Goal: Check status: Check status

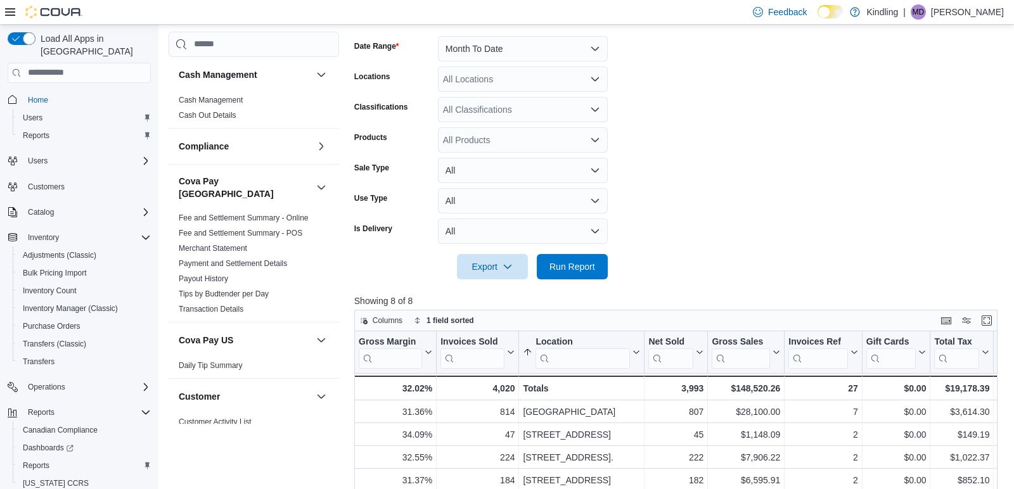
scroll to position [334, 0]
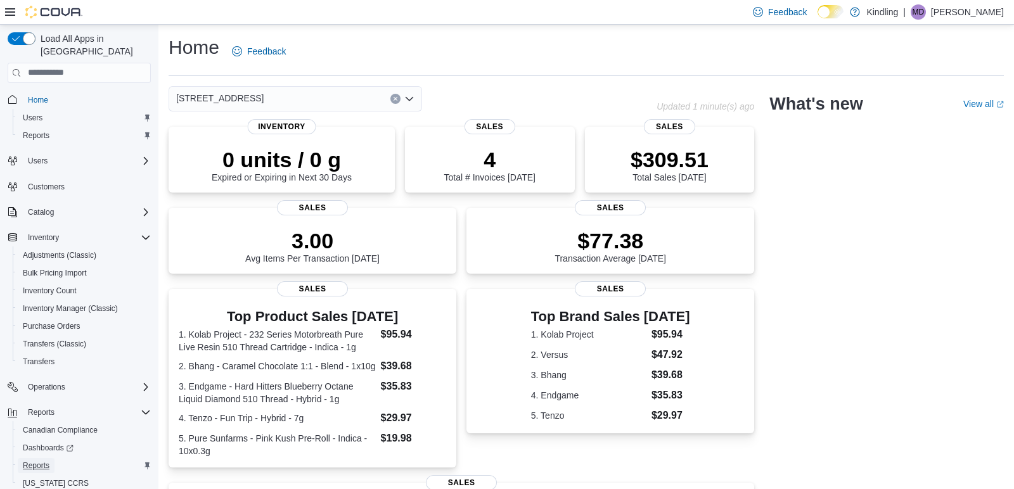
click at [40, 461] on span "Reports" at bounding box center [36, 466] width 27 height 10
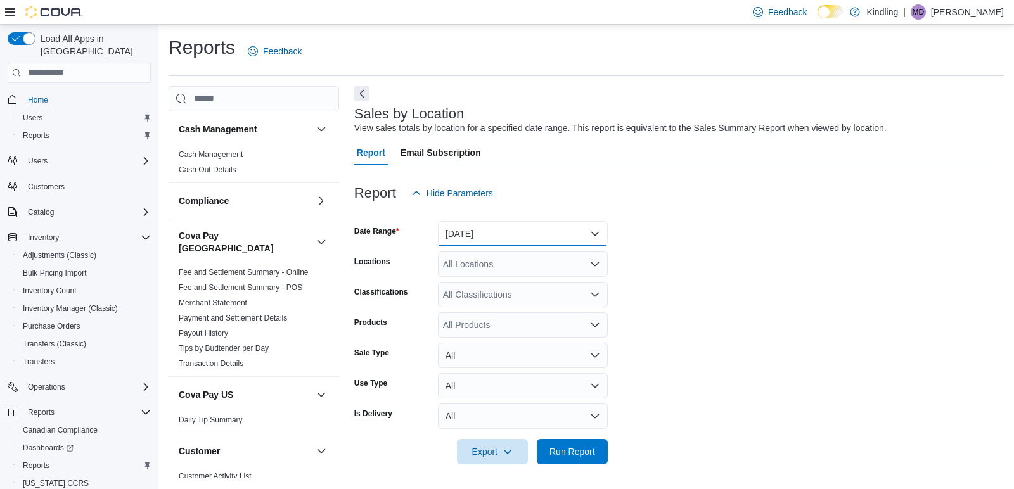
click at [475, 236] on button "[DATE]" at bounding box center [523, 233] width 170 height 25
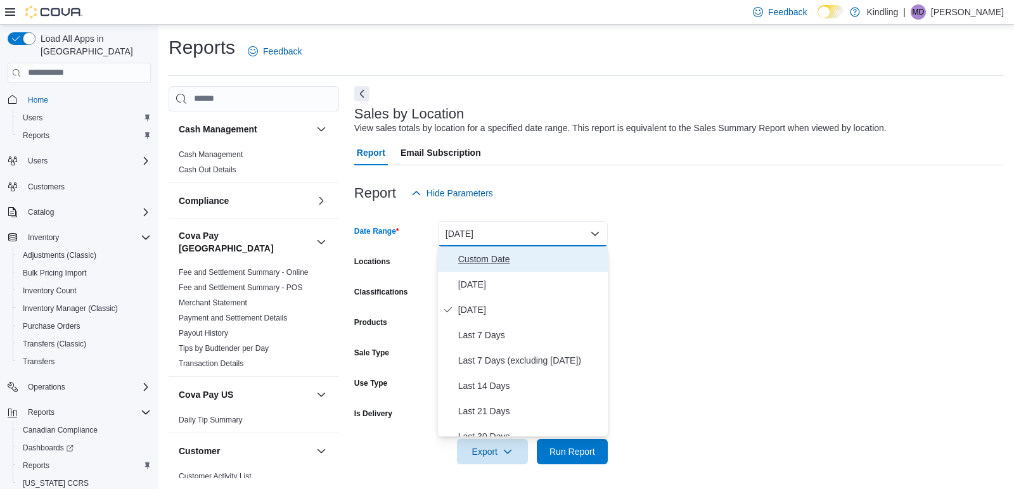
click at [485, 250] on button "Custom Date" at bounding box center [523, 259] width 170 height 25
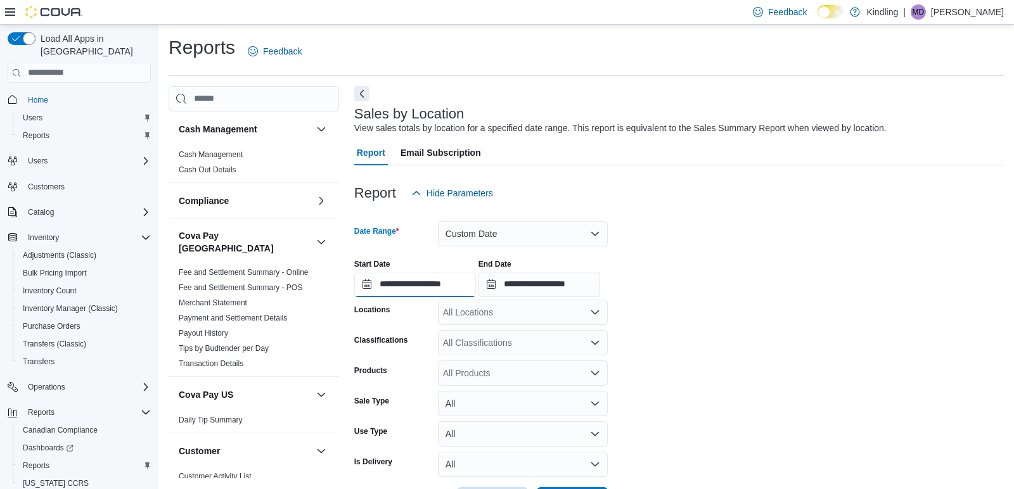
click at [399, 287] on input "**********" at bounding box center [415, 284] width 122 height 25
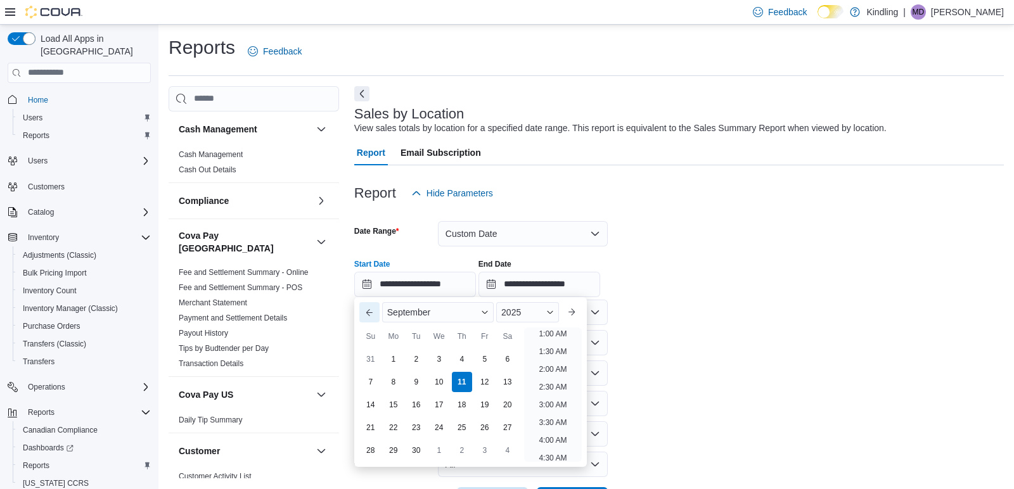
click at [372, 314] on button "Previous Month" at bounding box center [369, 312] width 20 height 20
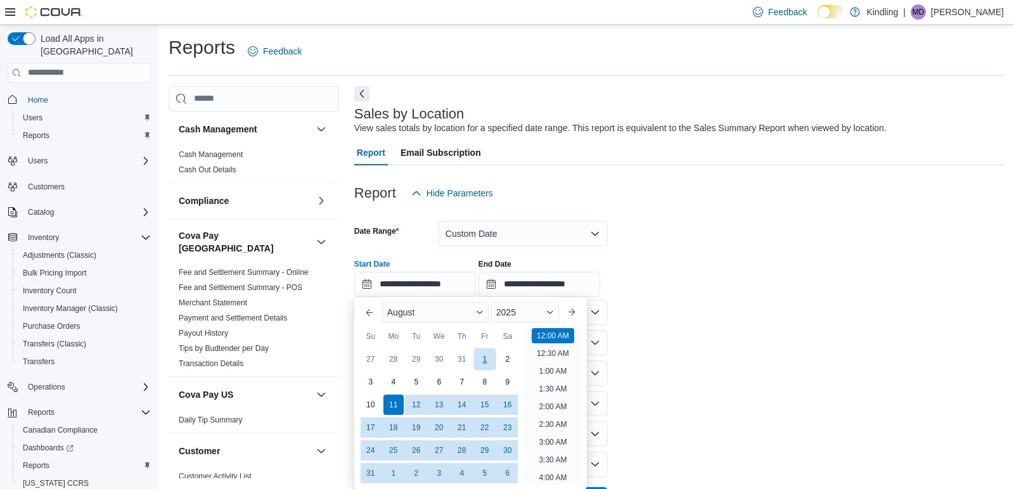
click at [482, 362] on div "1" at bounding box center [484, 359] width 22 height 22
click at [364, 405] on div "10" at bounding box center [370, 405] width 22 height 22
click at [487, 362] on div "1" at bounding box center [484, 359] width 22 height 22
type input "**********"
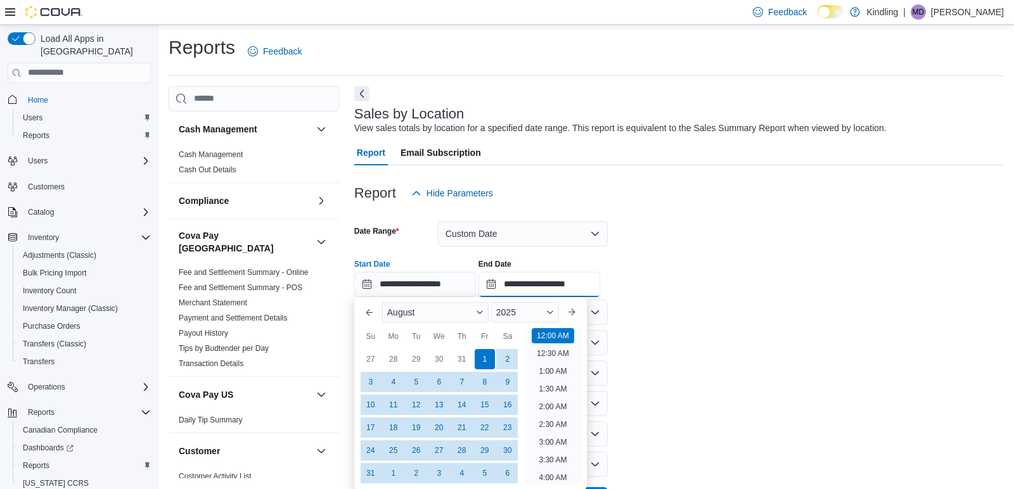
click at [539, 283] on input "**********" at bounding box center [540, 284] width 122 height 25
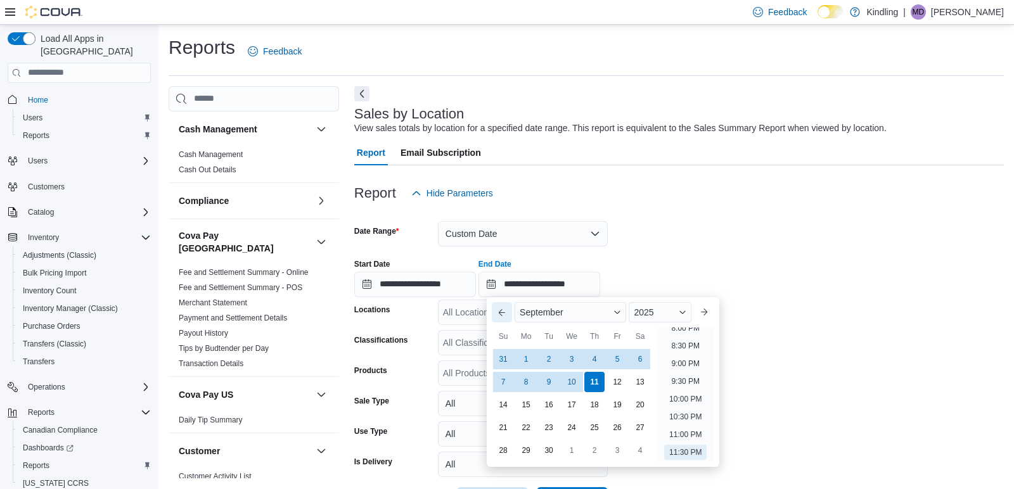
click at [503, 313] on button "Previous Month" at bounding box center [502, 312] width 20 height 20
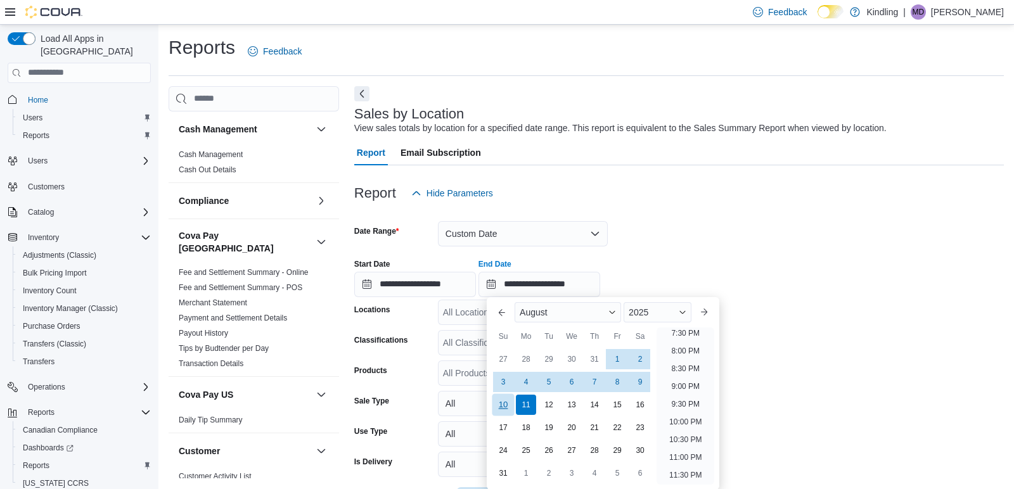
click at [500, 406] on div "10" at bounding box center [503, 405] width 22 height 22
type input "**********"
click at [775, 124] on div "View sales totals by location for a specified date range. This report is equiva…" at bounding box center [620, 128] width 532 height 13
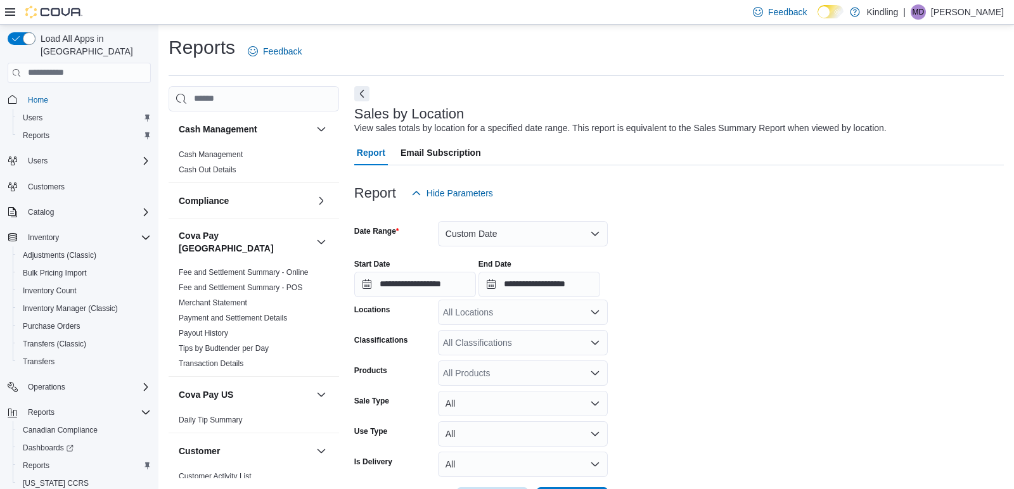
scroll to position [48, 0]
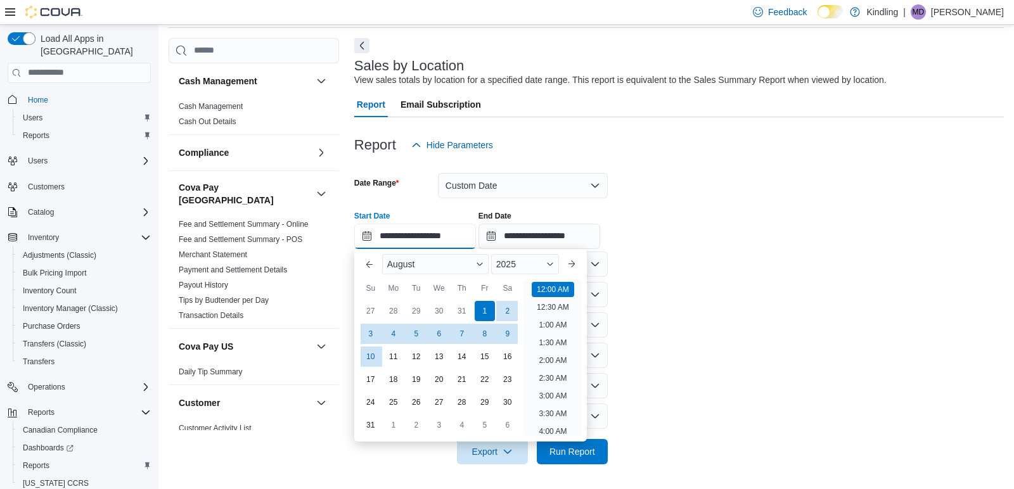
click at [396, 233] on input "**********" at bounding box center [415, 236] width 122 height 25
click at [733, 218] on div "**********" at bounding box center [679, 225] width 650 height 48
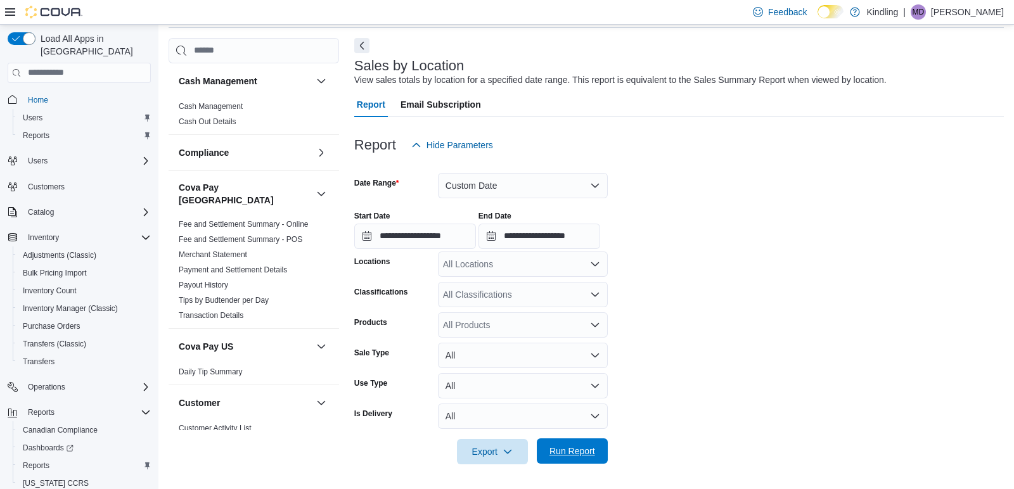
click at [565, 458] on span "Run Report" at bounding box center [572, 451] width 56 height 25
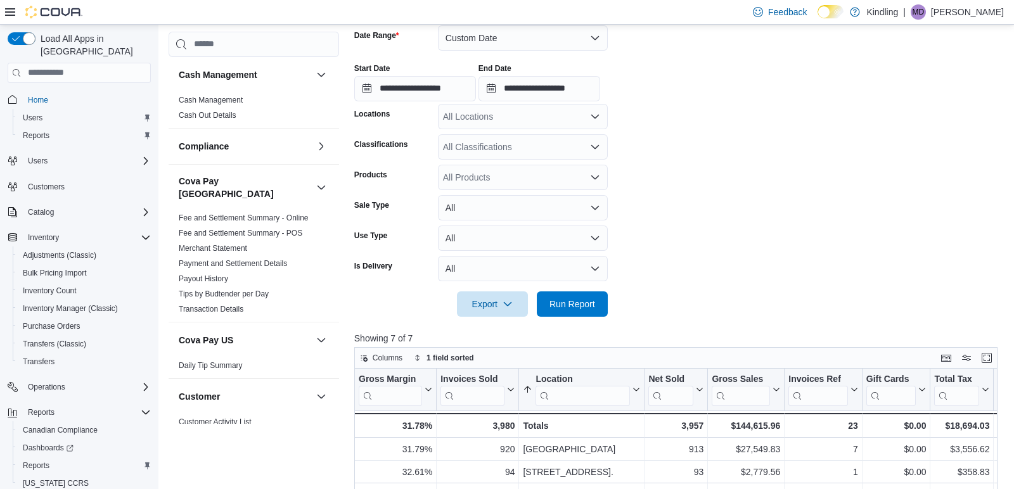
scroll to position [132, 0]
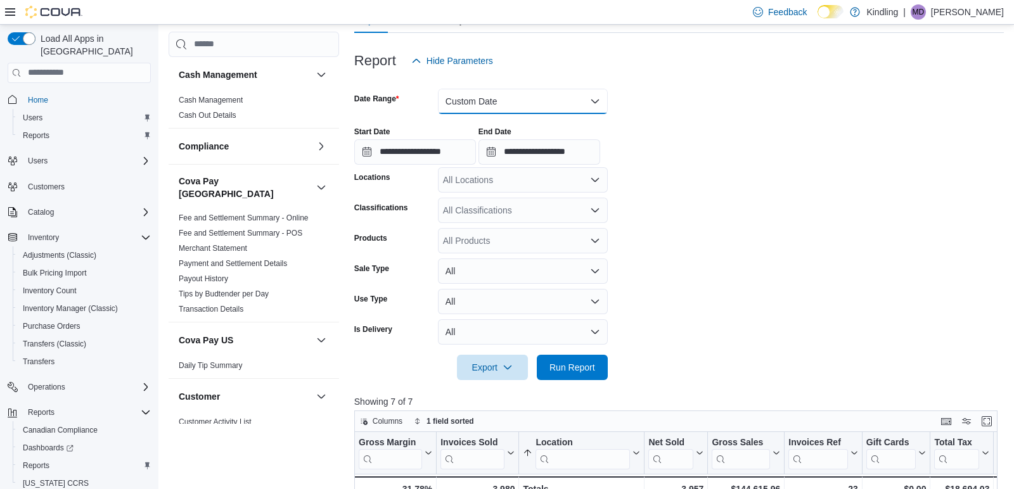
click at [483, 106] on button "Custom Date" at bounding box center [523, 101] width 170 height 25
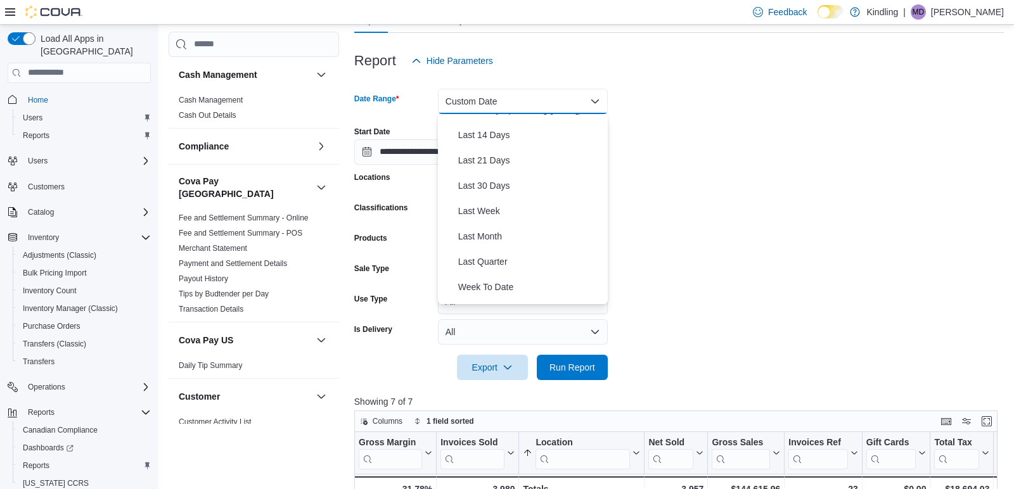
scroll to position [139, 0]
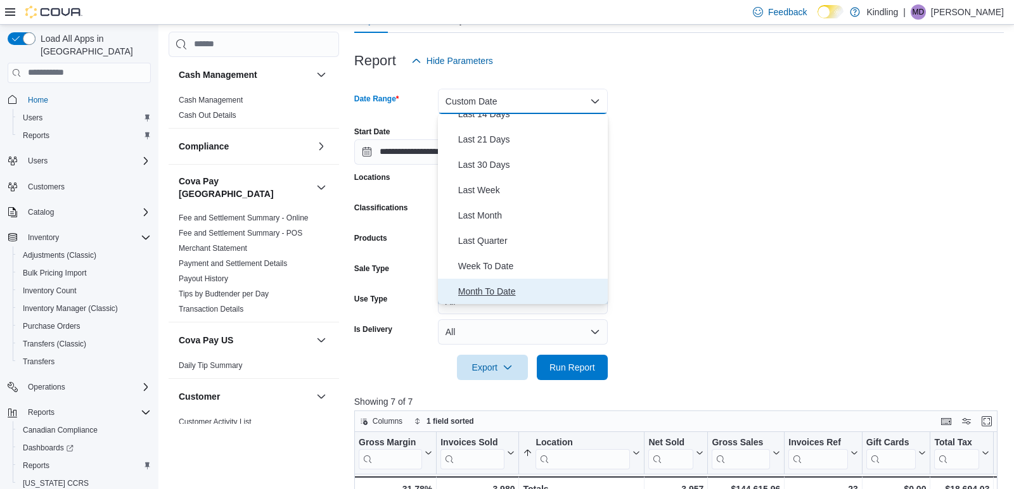
click at [475, 281] on button "Month To Date" at bounding box center [523, 291] width 170 height 25
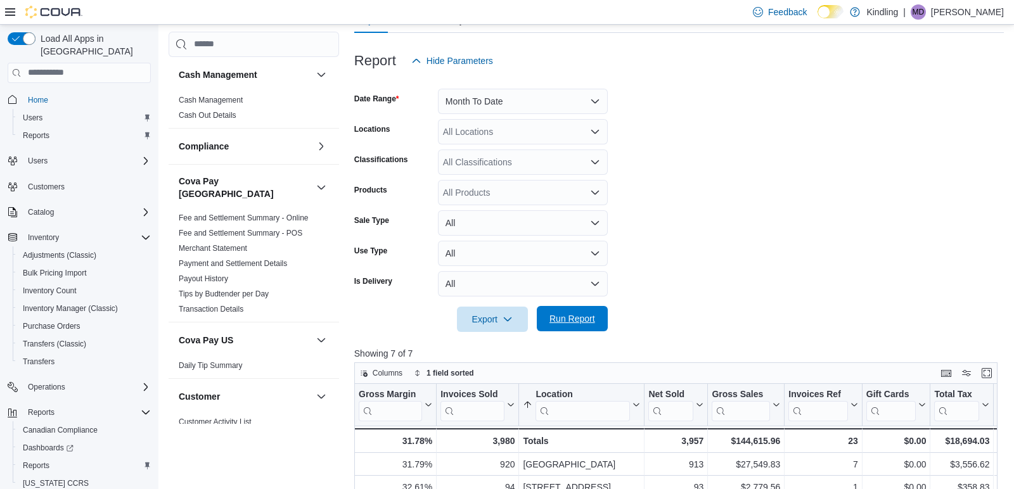
click at [583, 318] on span "Run Report" at bounding box center [573, 318] width 46 height 13
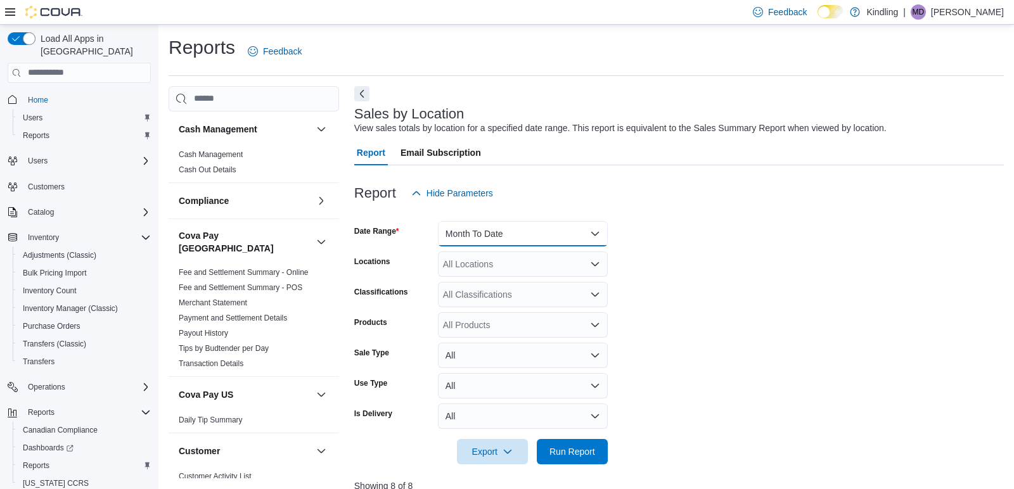
click at [465, 230] on button "Month To Date" at bounding box center [523, 233] width 170 height 25
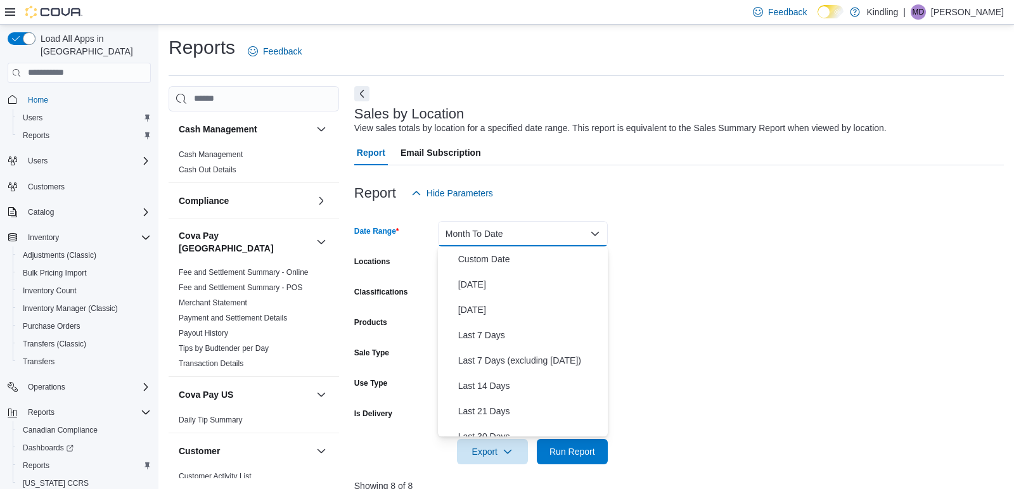
scroll to position [190, 0]
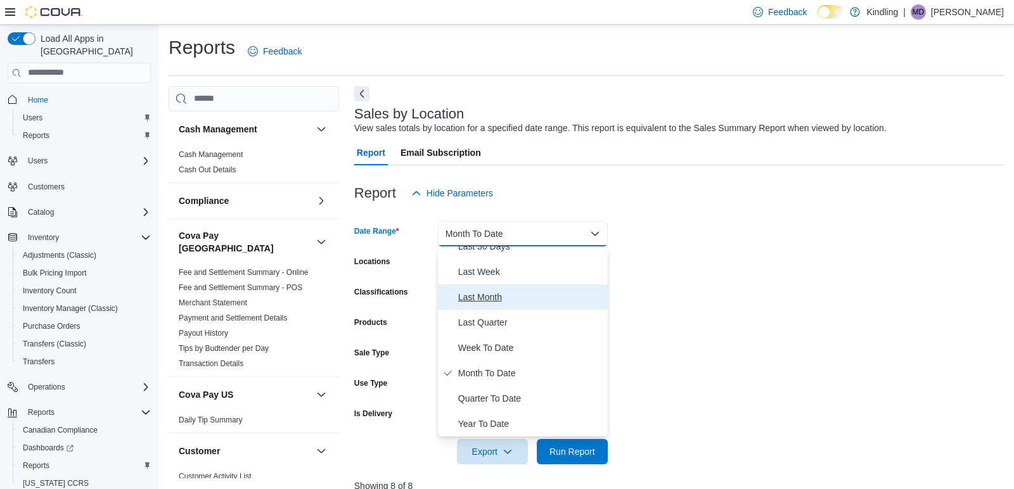
click at [470, 303] on span "Last Month" at bounding box center [530, 297] width 145 height 15
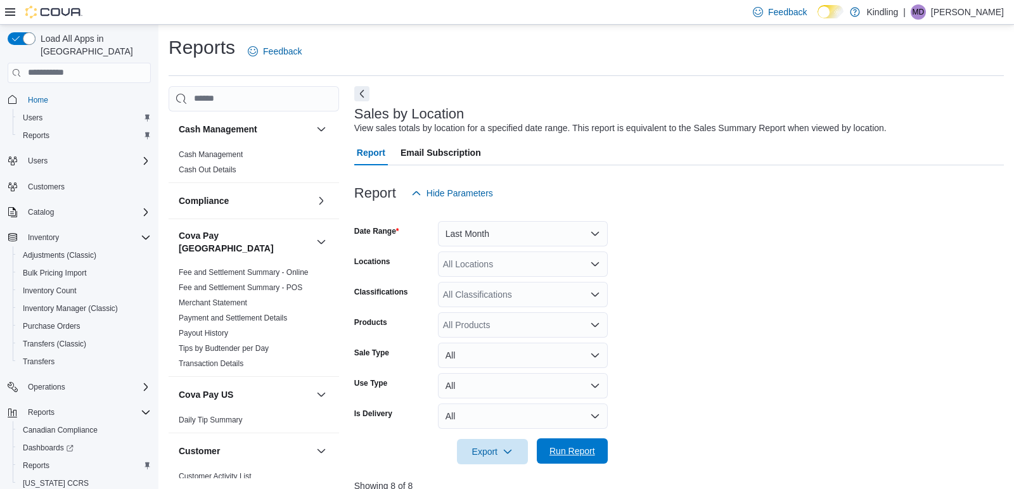
click at [569, 452] on span "Run Report" at bounding box center [573, 451] width 46 height 13
click at [541, 230] on button "Last Month" at bounding box center [523, 233] width 170 height 25
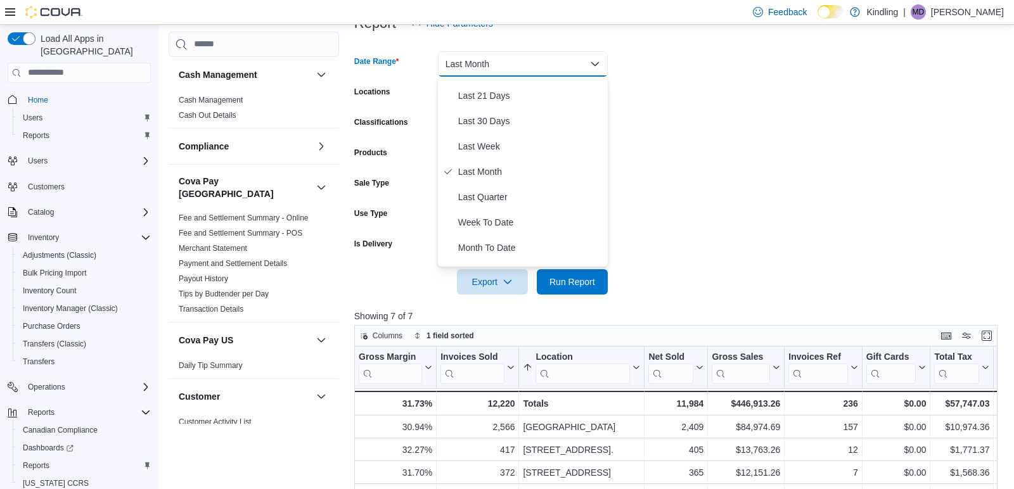
scroll to position [195, 0]
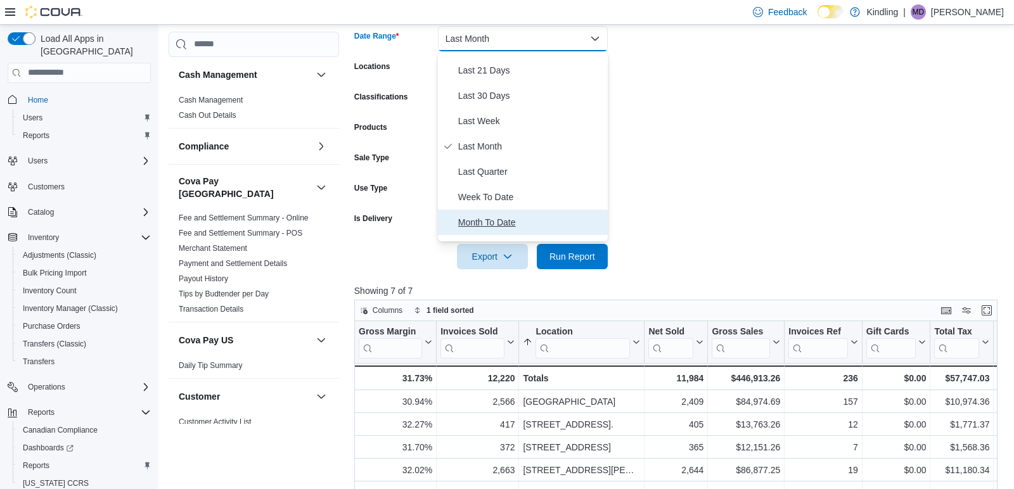
click at [476, 216] on span "Month To Date" at bounding box center [530, 222] width 145 height 15
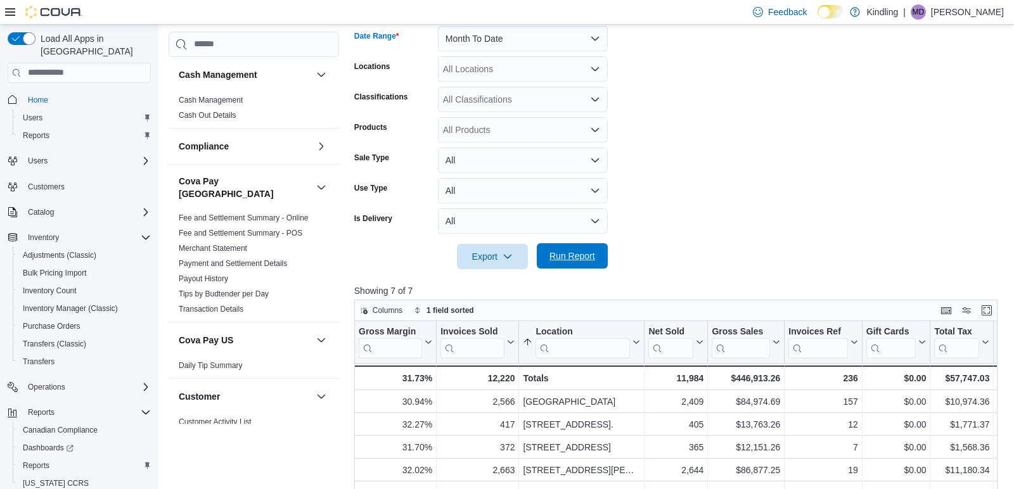
click at [575, 250] on span "Run Report" at bounding box center [573, 256] width 46 height 13
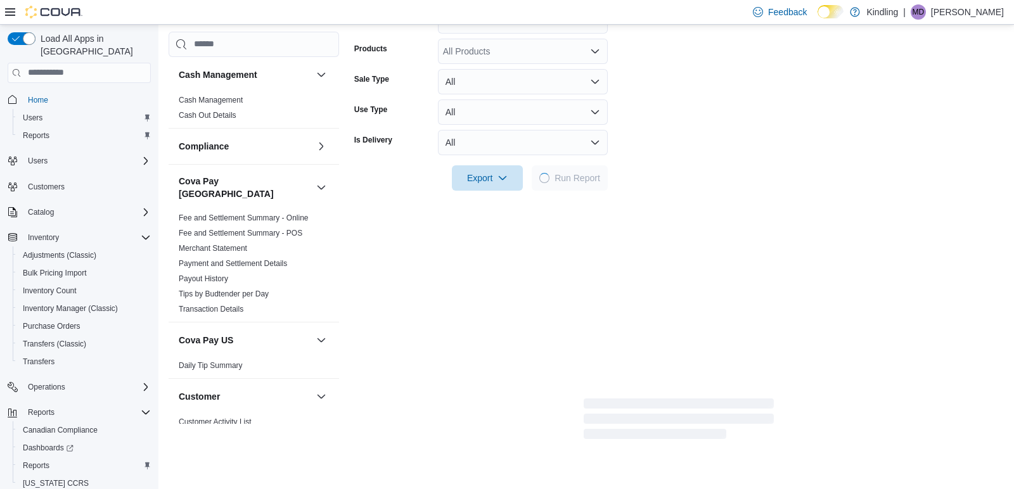
scroll to position [307, 0]
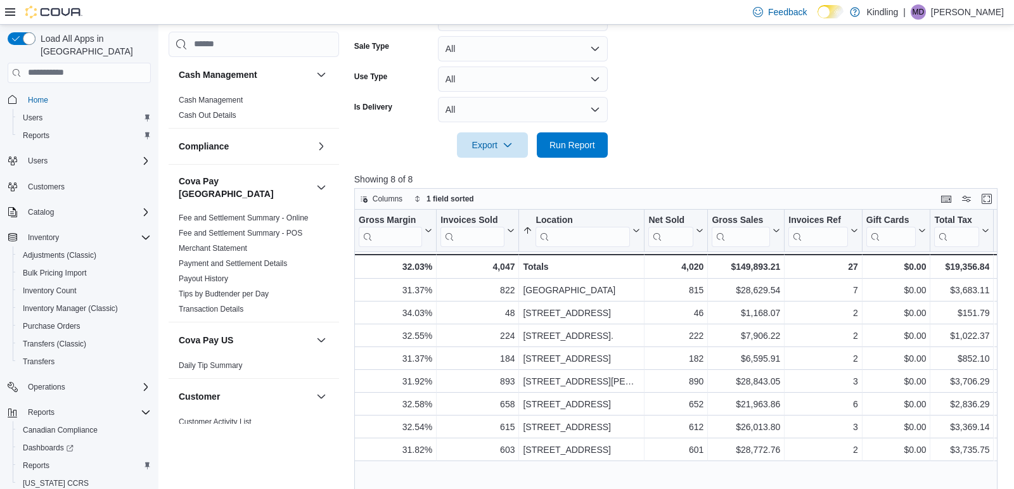
click at [662, 162] on div at bounding box center [679, 165] width 650 height 15
